Goal: Task Accomplishment & Management: Manage account settings

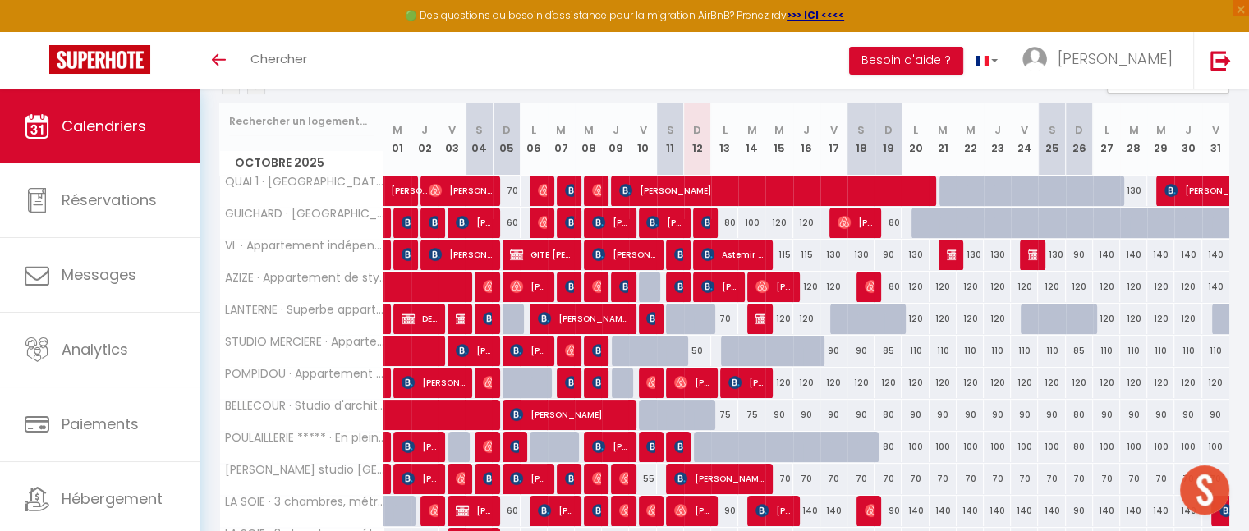
scroll to position [197, 0]
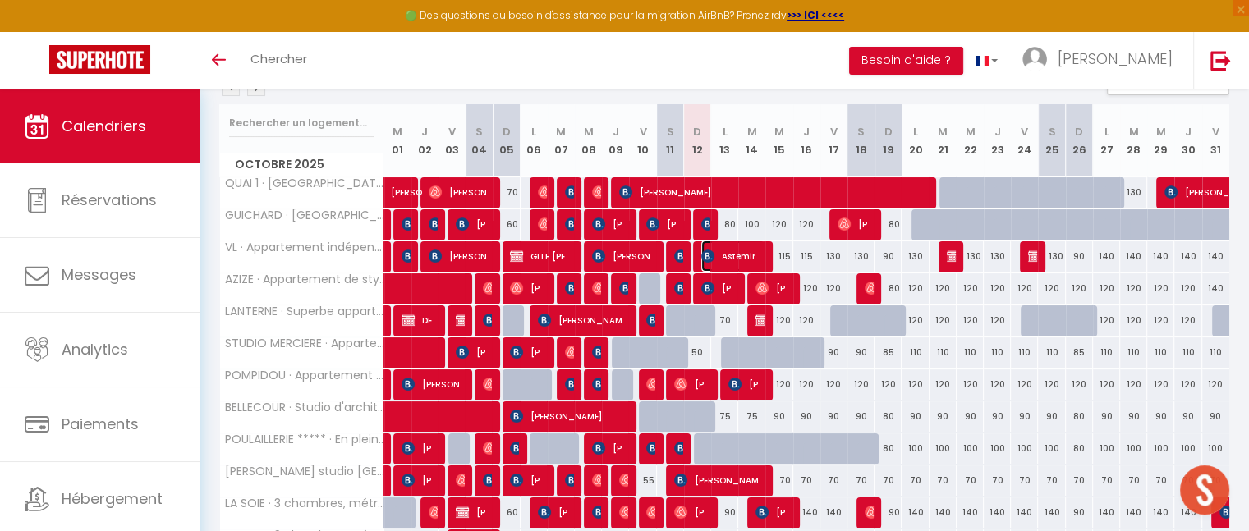
click at [729, 257] on span "Astemir Bachiev" at bounding box center [733, 256] width 63 height 31
select select "OK"
select select "KO"
select select "0"
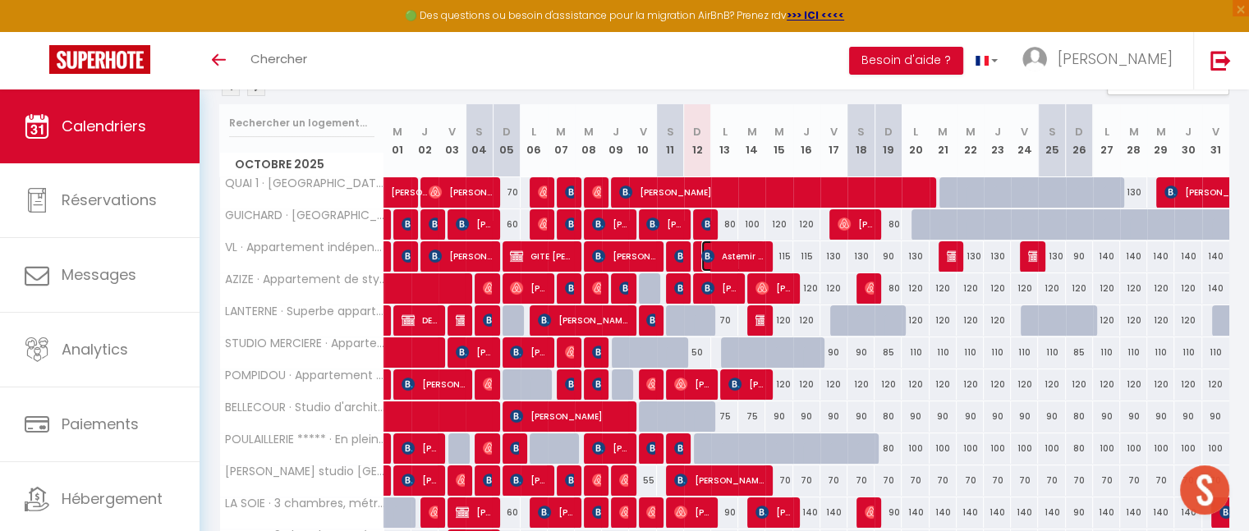
select select "1"
select select
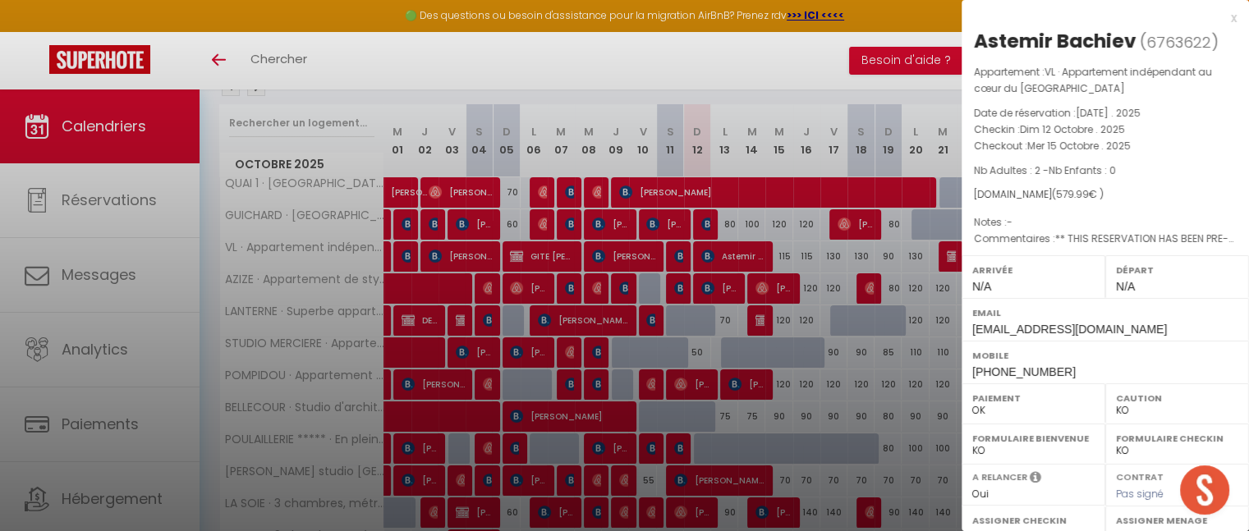
click at [1218, 21] on div "x" at bounding box center [1099, 18] width 275 height 20
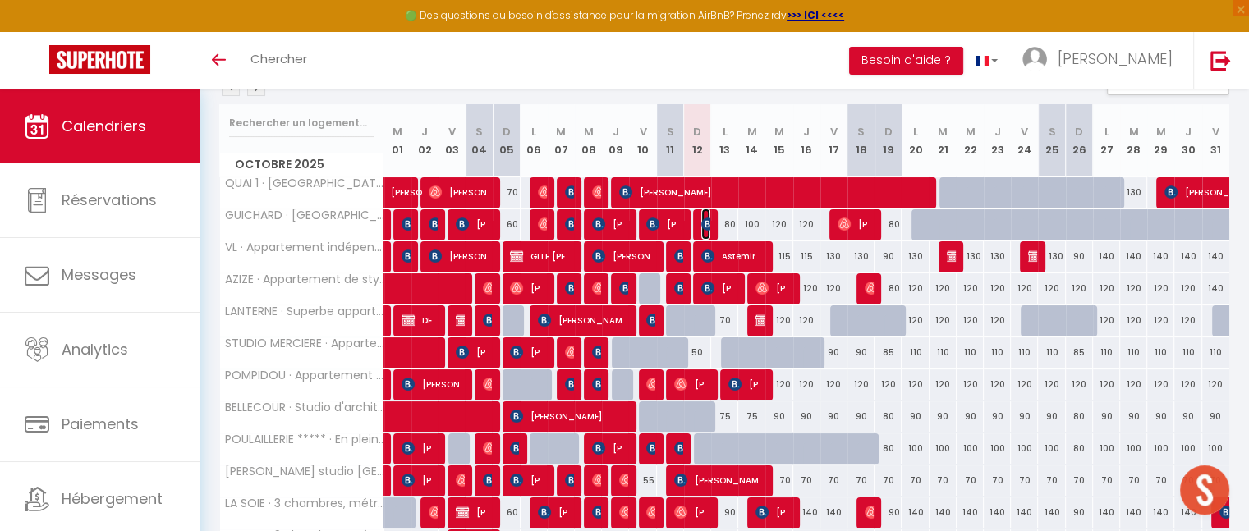
click at [706, 224] on img at bounding box center [708, 224] width 13 height 13
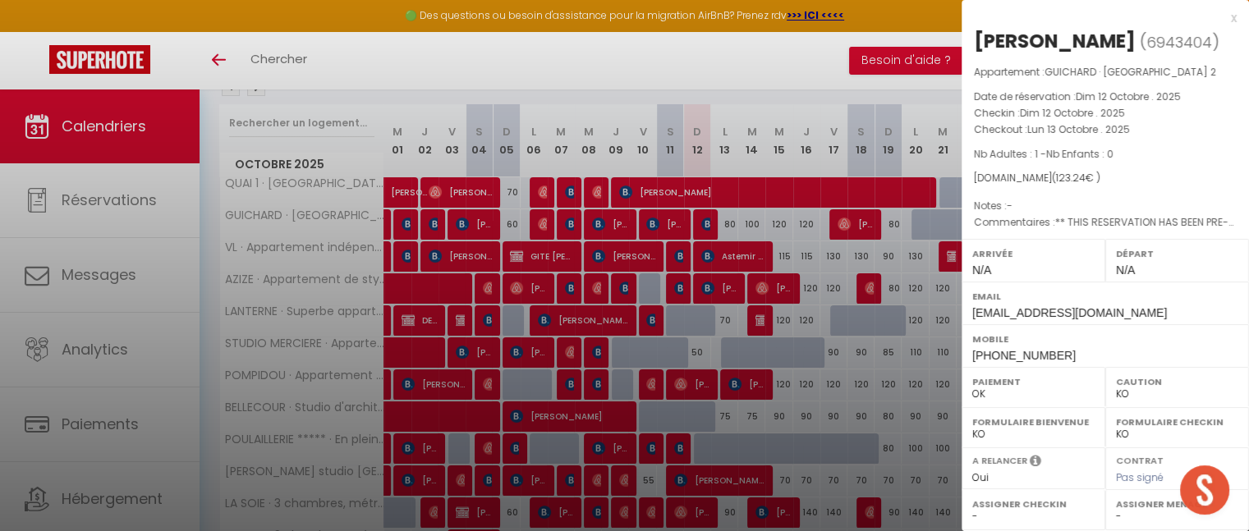
click at [1221, 19] on div "x" at bounding box center [1099, 18] width 275 height 20
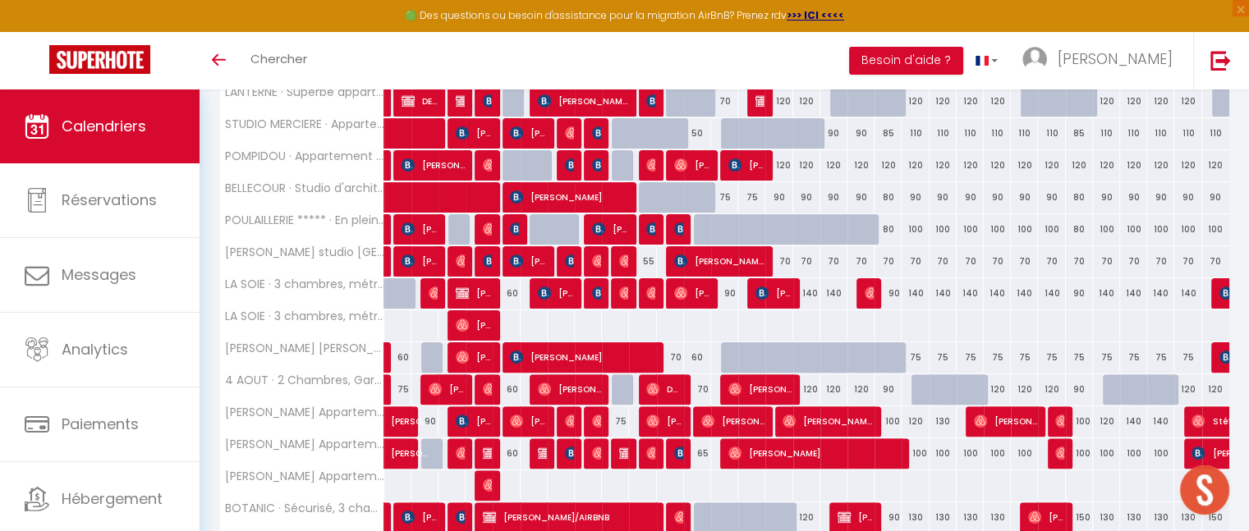
scroll to position [587, 0]
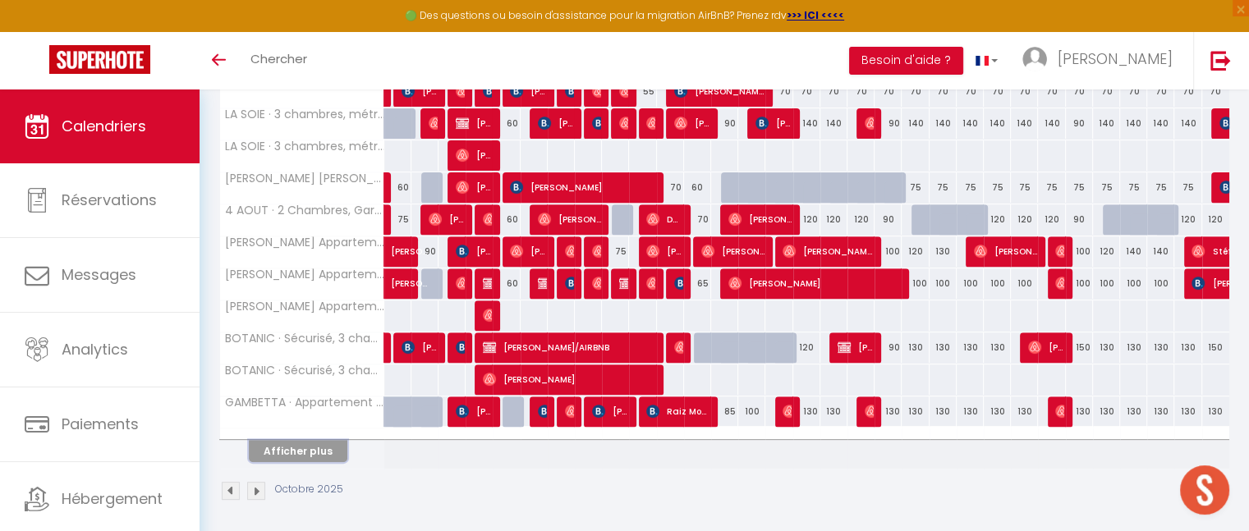
click at [315, 450] on button "Afficher plus" at bounding box center [298, 451] width 99 height 22
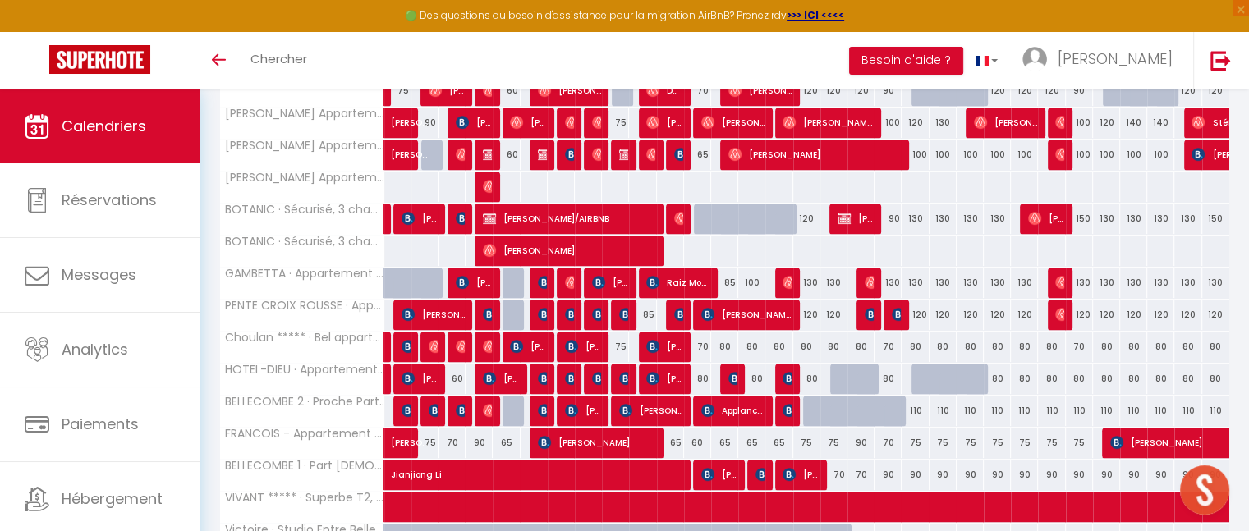
scroll to position [716, 0]
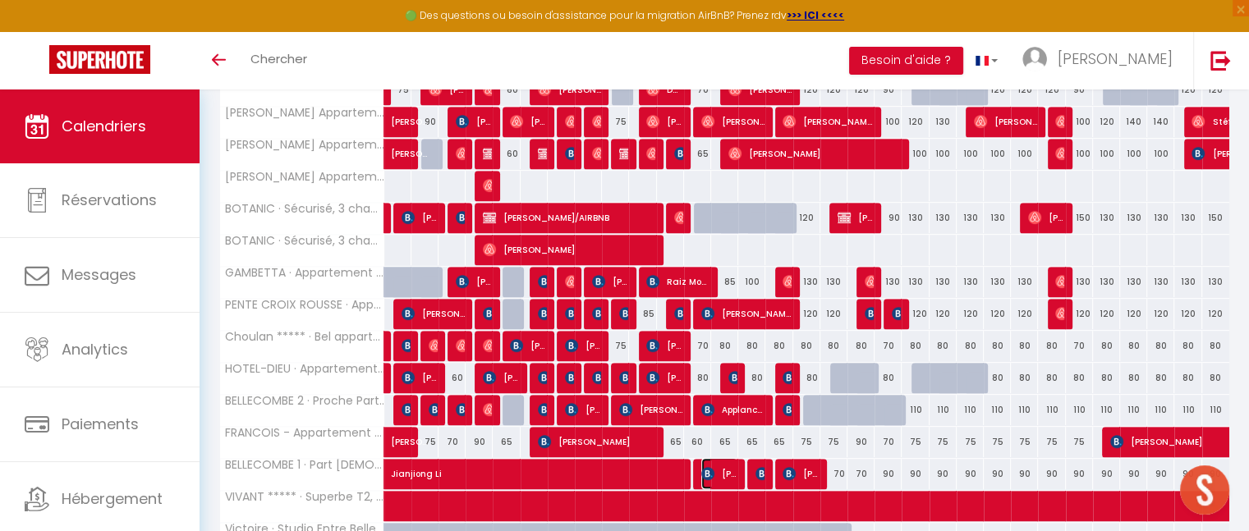
click at [720, 468] on span "[PERSON_NAME]" at bounding box center [720, 473] width 36 height 31
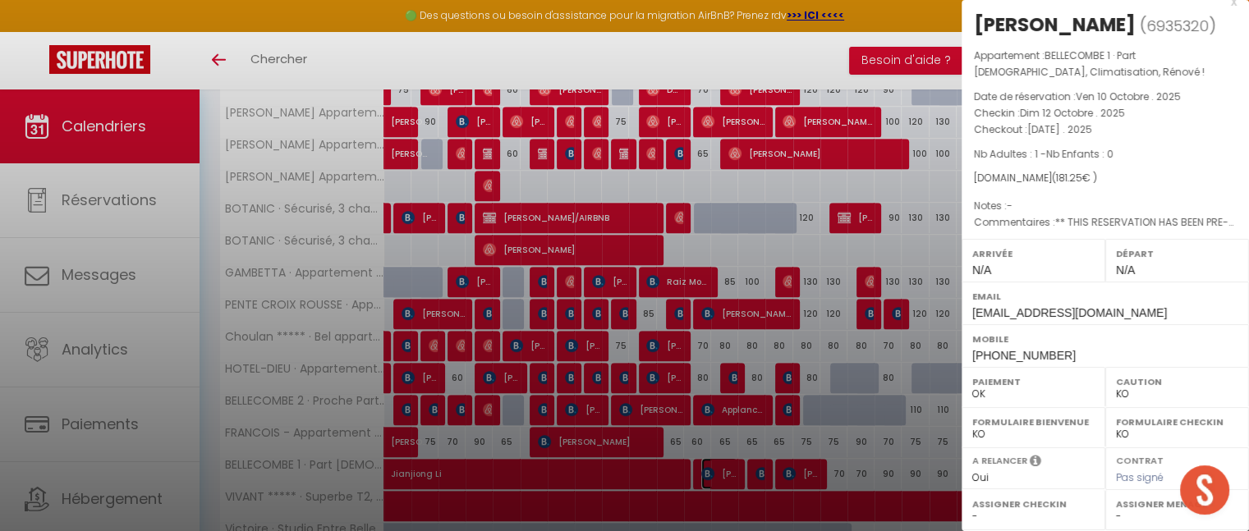
scroll to position [0, 0]
